Goal: Navigation & Orientation: Find specific page/section

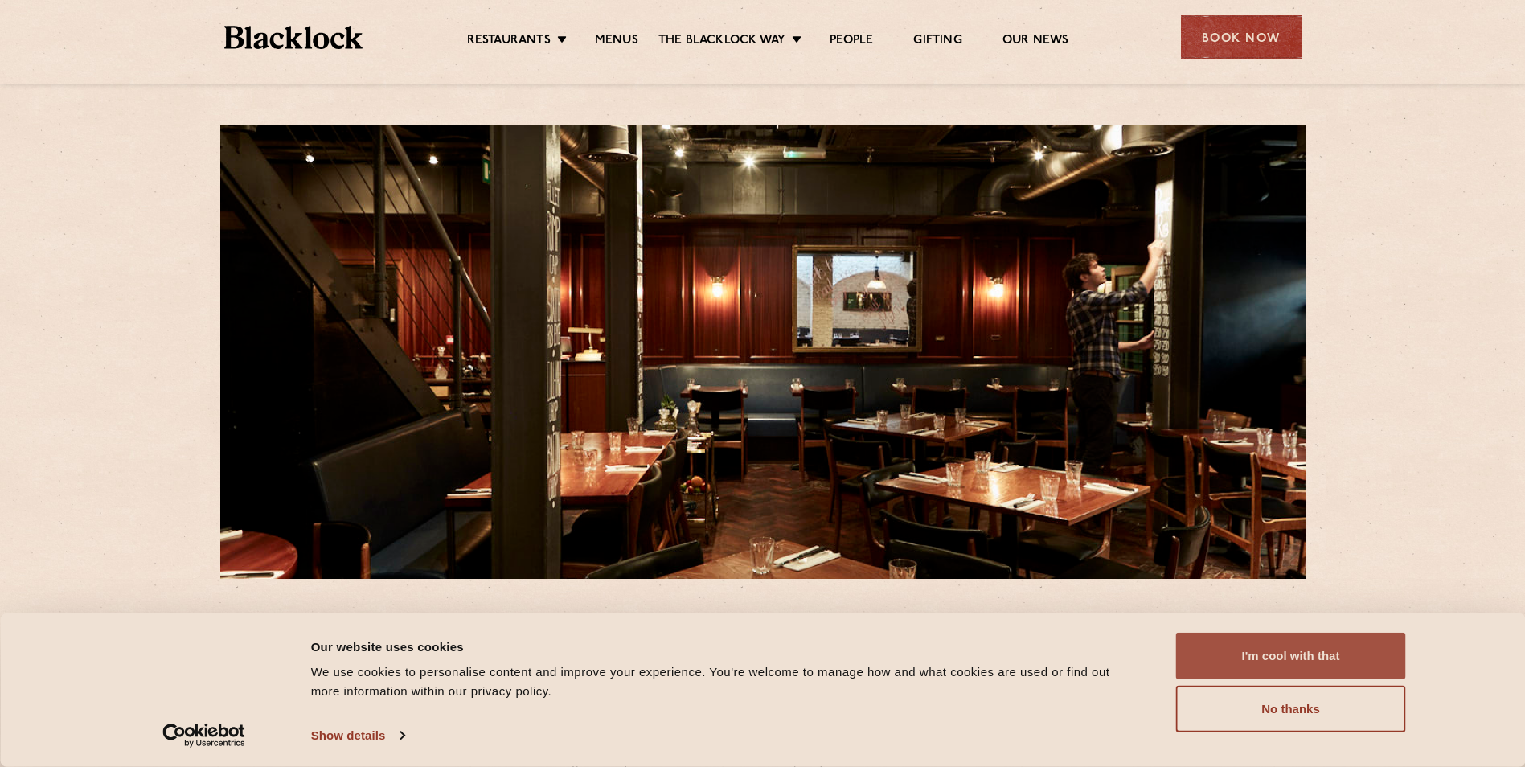
click at [1279, 653] on button "I'm cool with that" at bounding box center [1291, 656] width 230 height 47
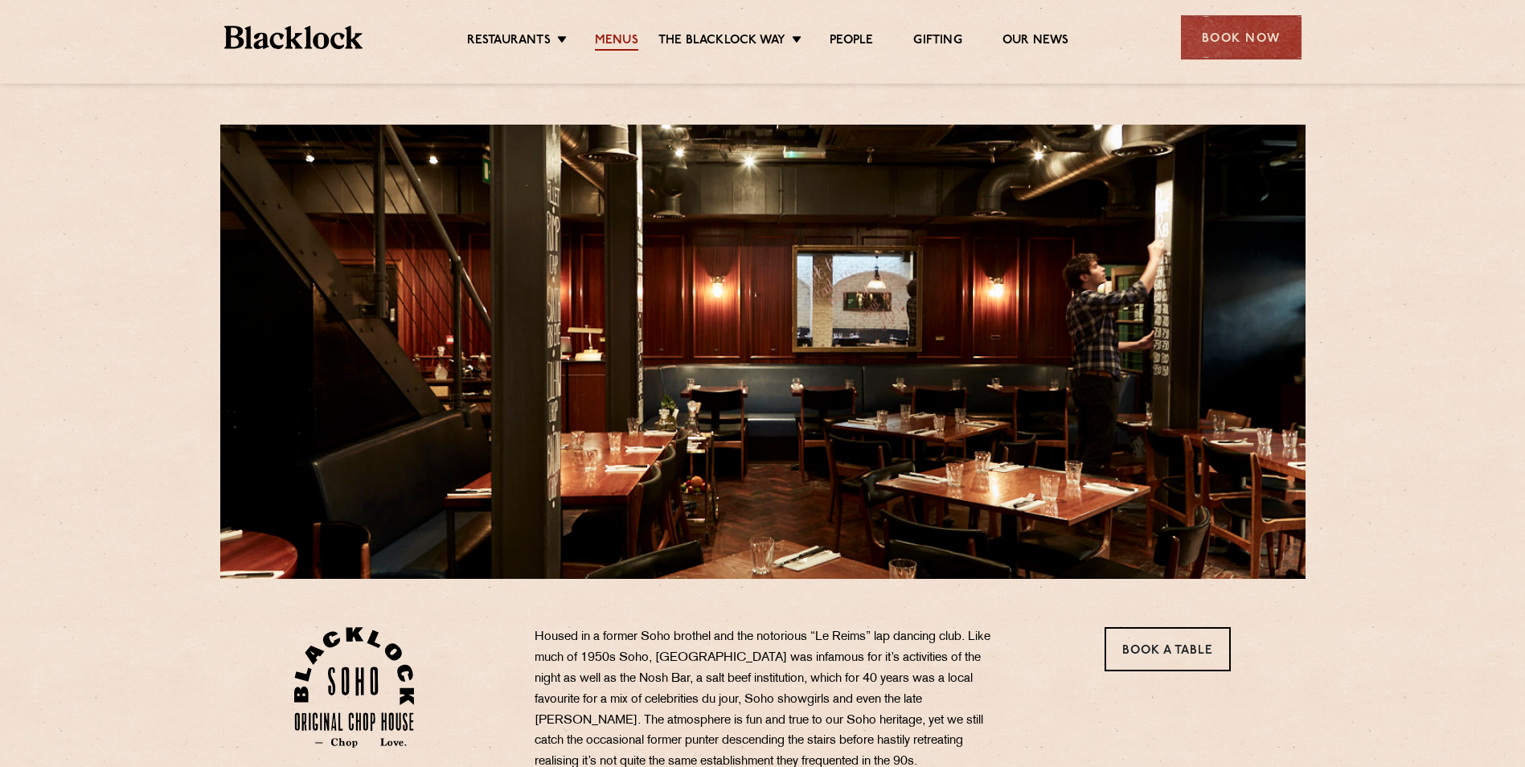
click at [617, 40] on link "Menus" at bounding box center [616, 42] width 43 height 18
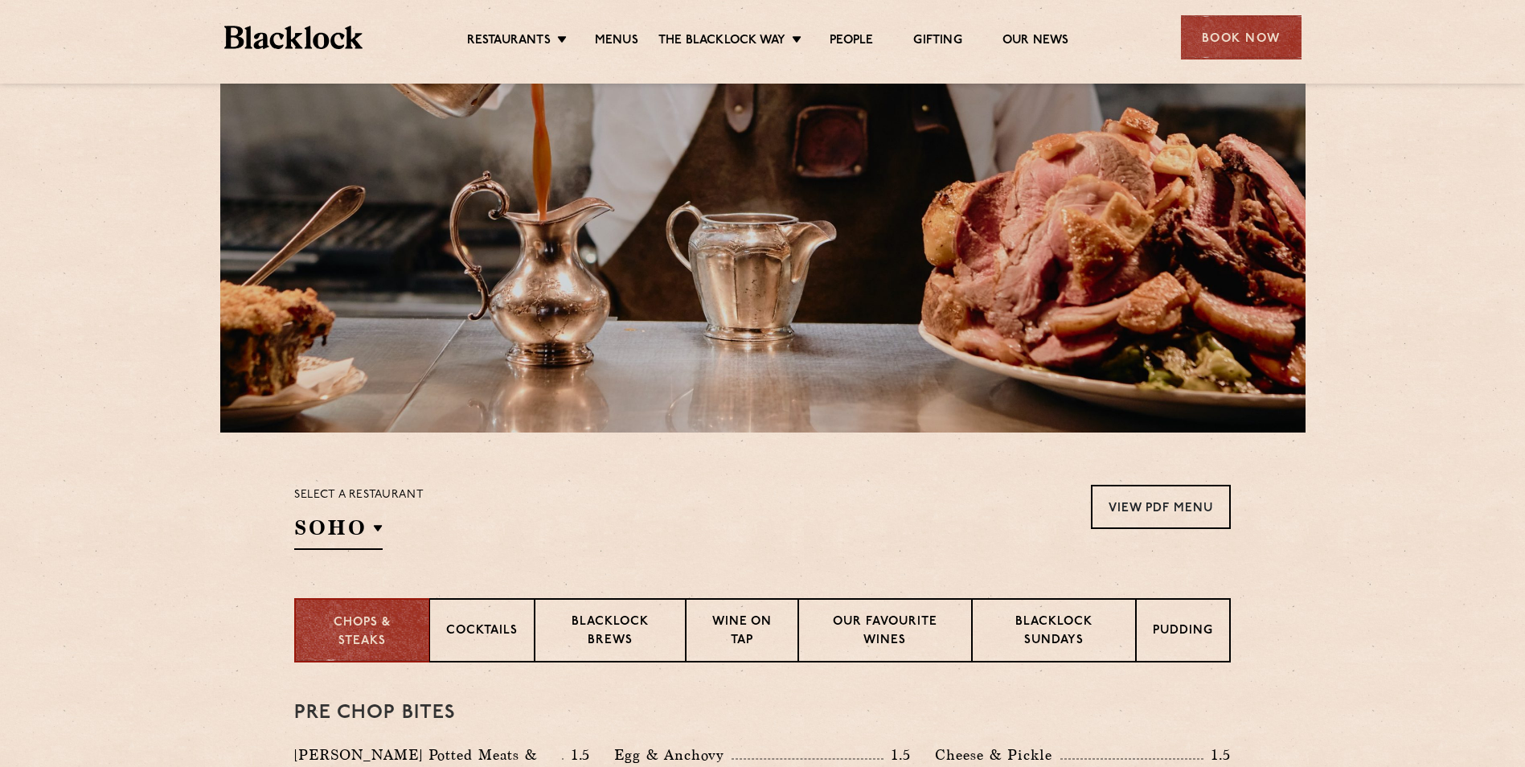
scroll to position [241, 0]
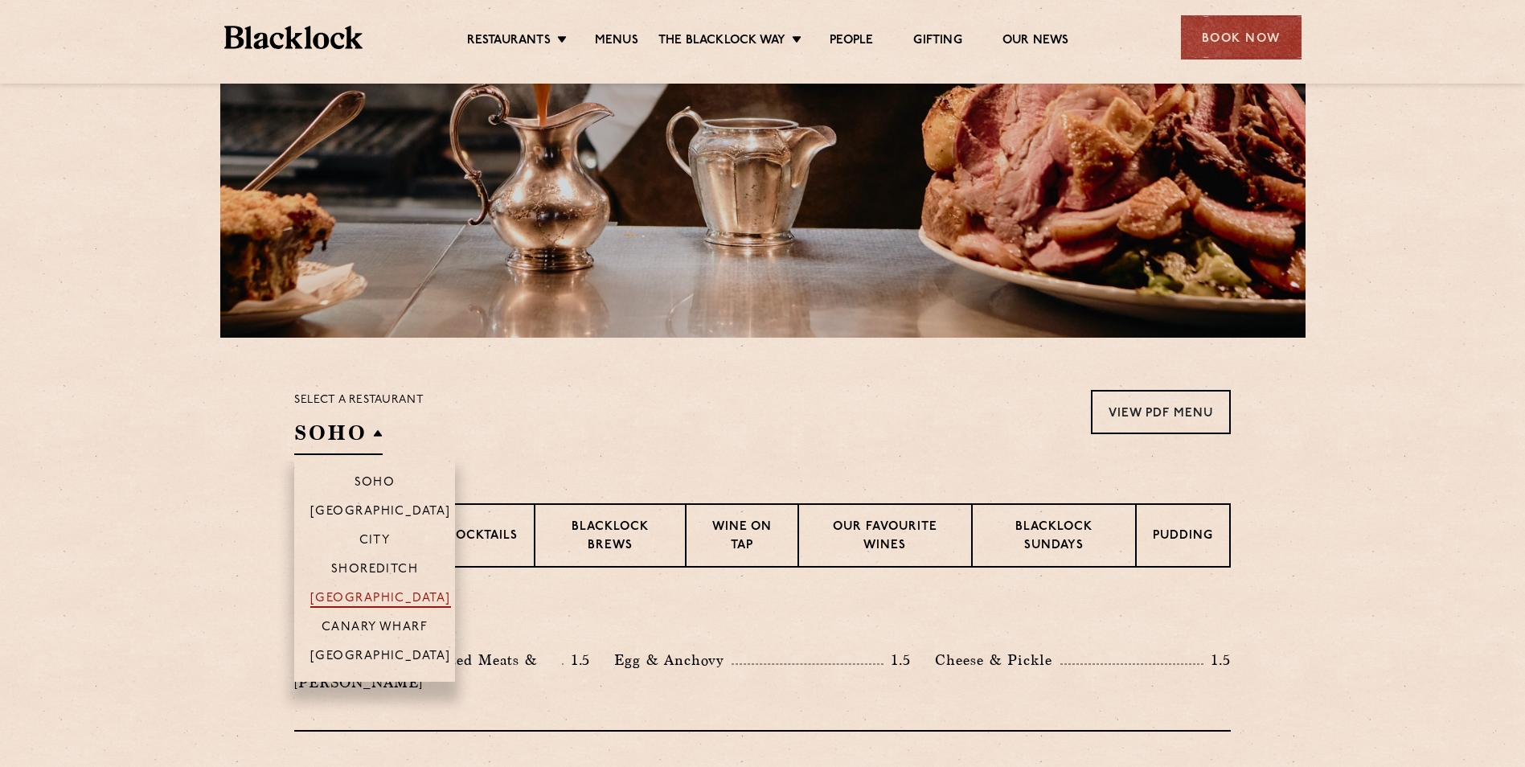
click at [388, 597] on p "[GEOGRAPHIC_DATA]" at bounding box center [380, 600] width 141 height 16
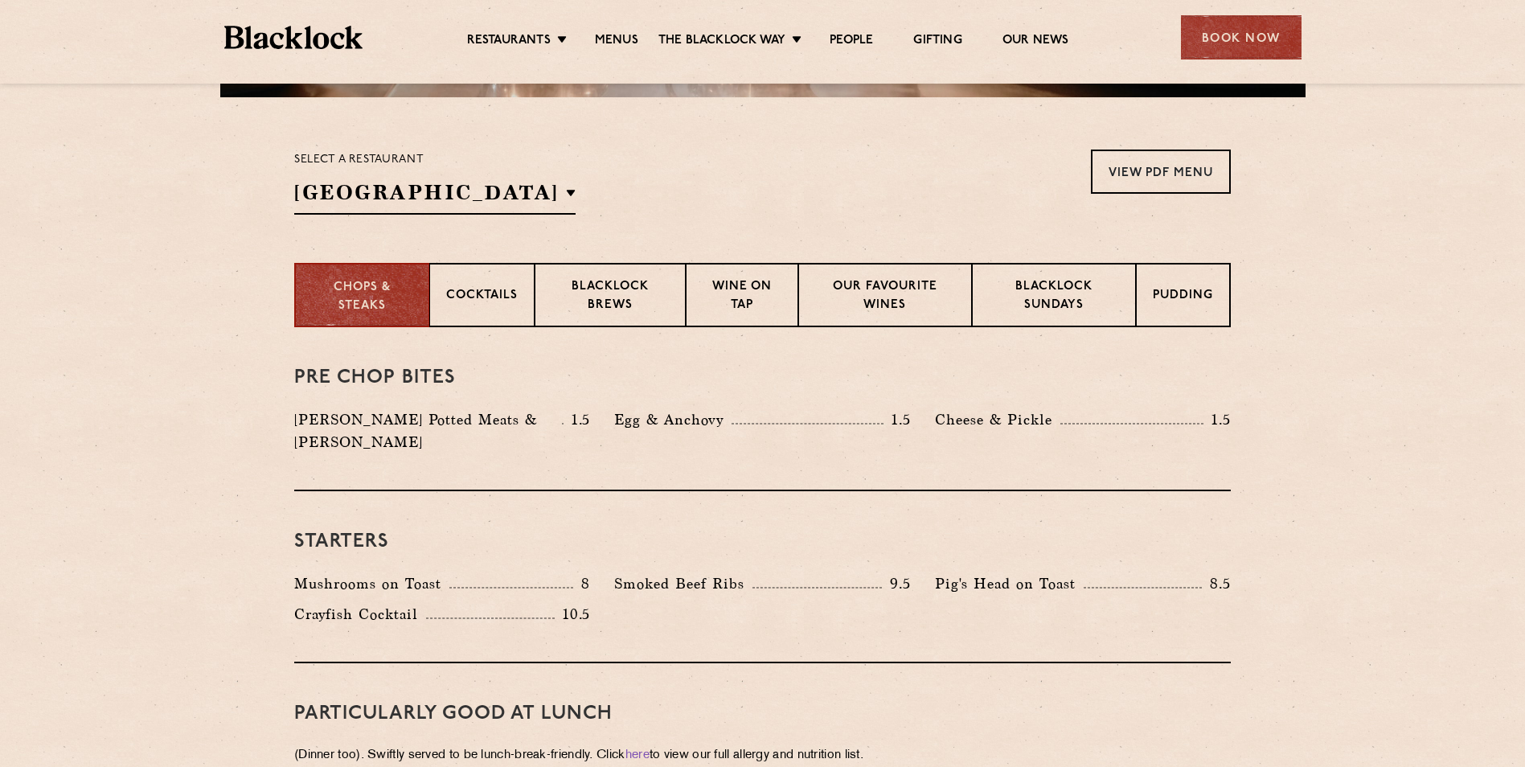
scroll to position [482, 0]
click at [1068, 298] on p "Blacklock Sundays" at bounding box center [1054, 296] width 130 height 38
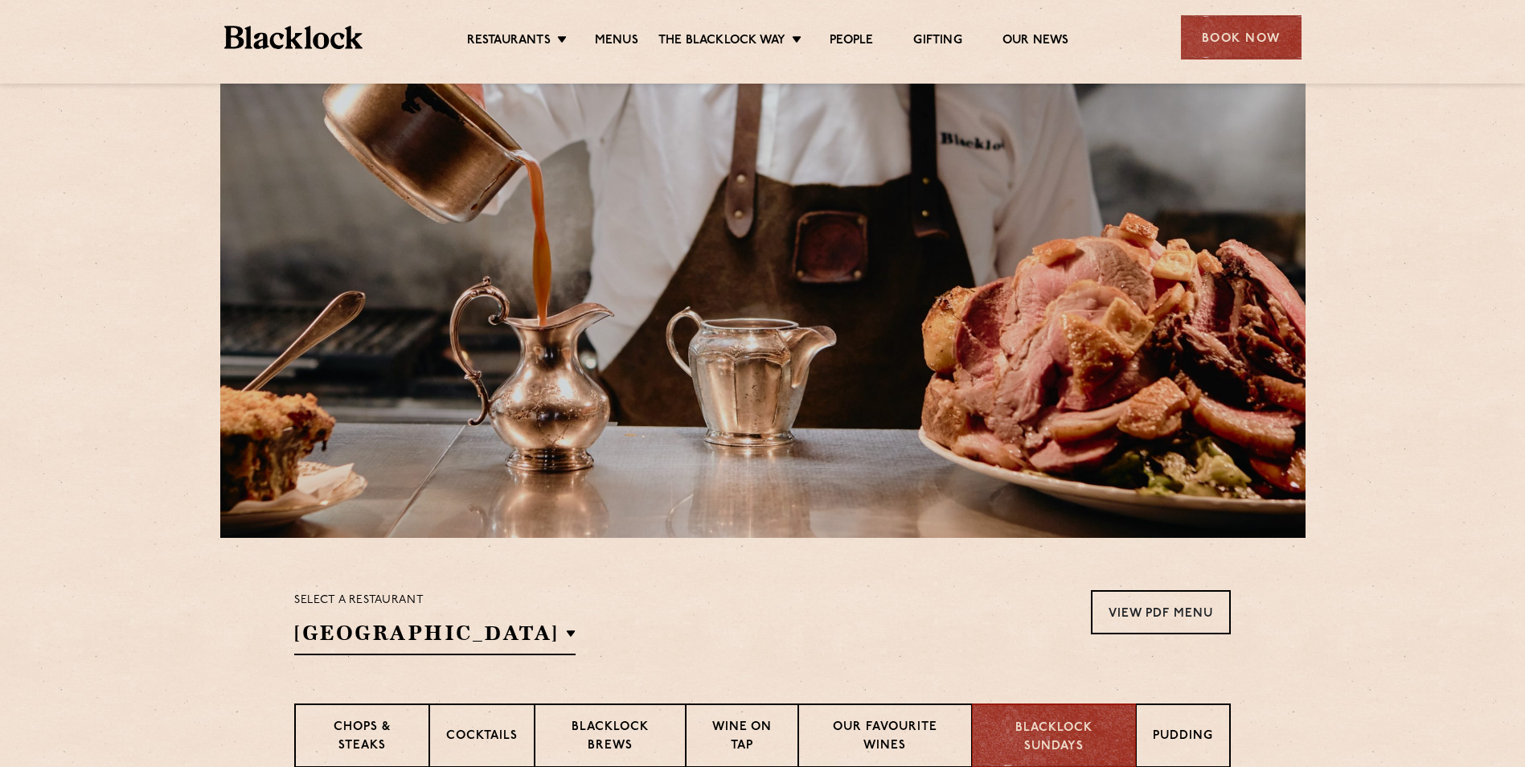
scroll to position [0, 0]
